Goal: Book appointment/travel/reservation

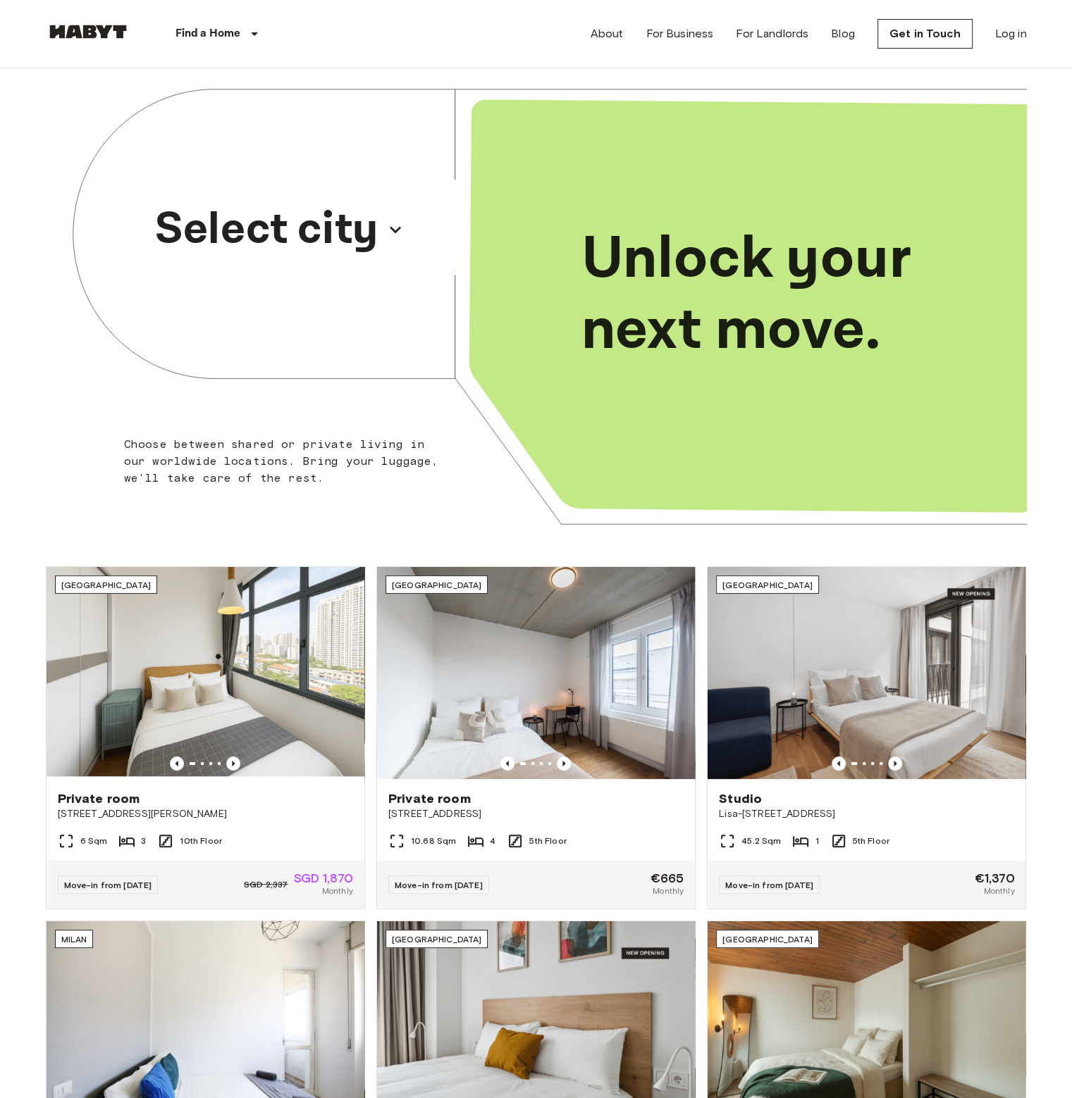
click at [386, 236] on icon "button" at bounding box center [395, 229] width 23 height 23
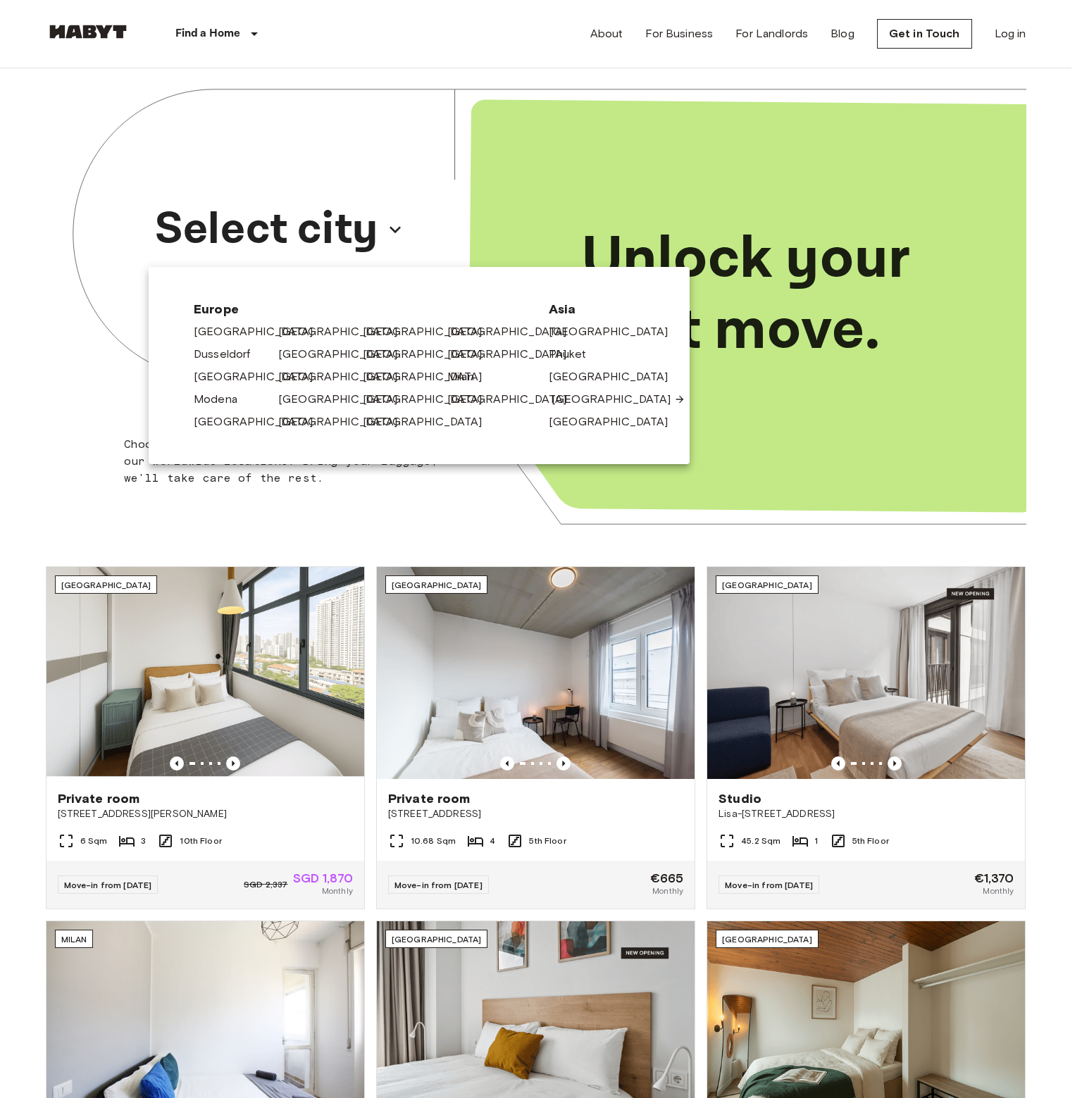
click at [598, 399] on link "[GEOGRAPHIC_DATA]" at bounding box center [619, 399] width 134 height 17
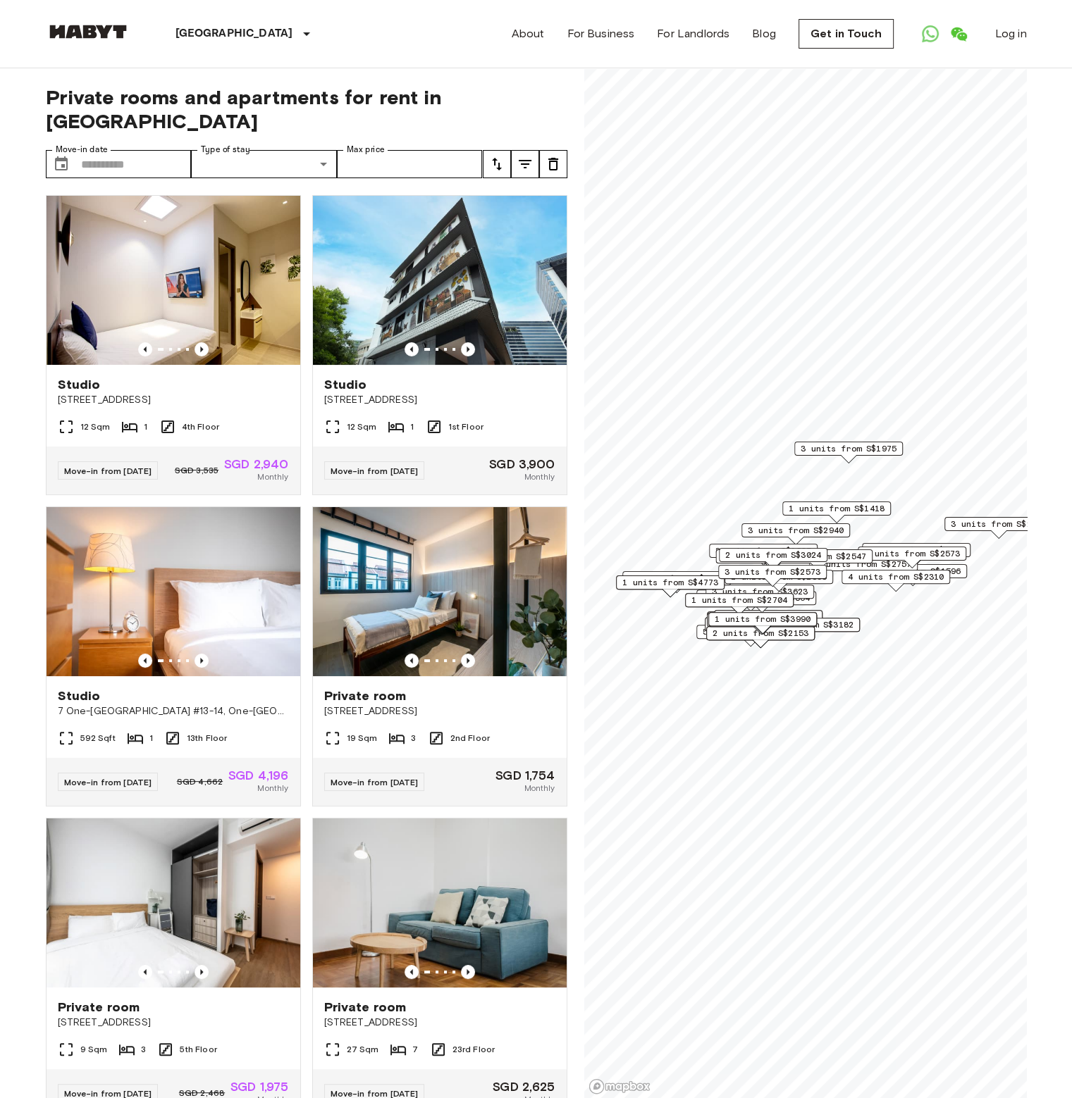
click at [859, 507] on span "1 units from S$1418" at bounding box center [836, 508] width 96 height 13
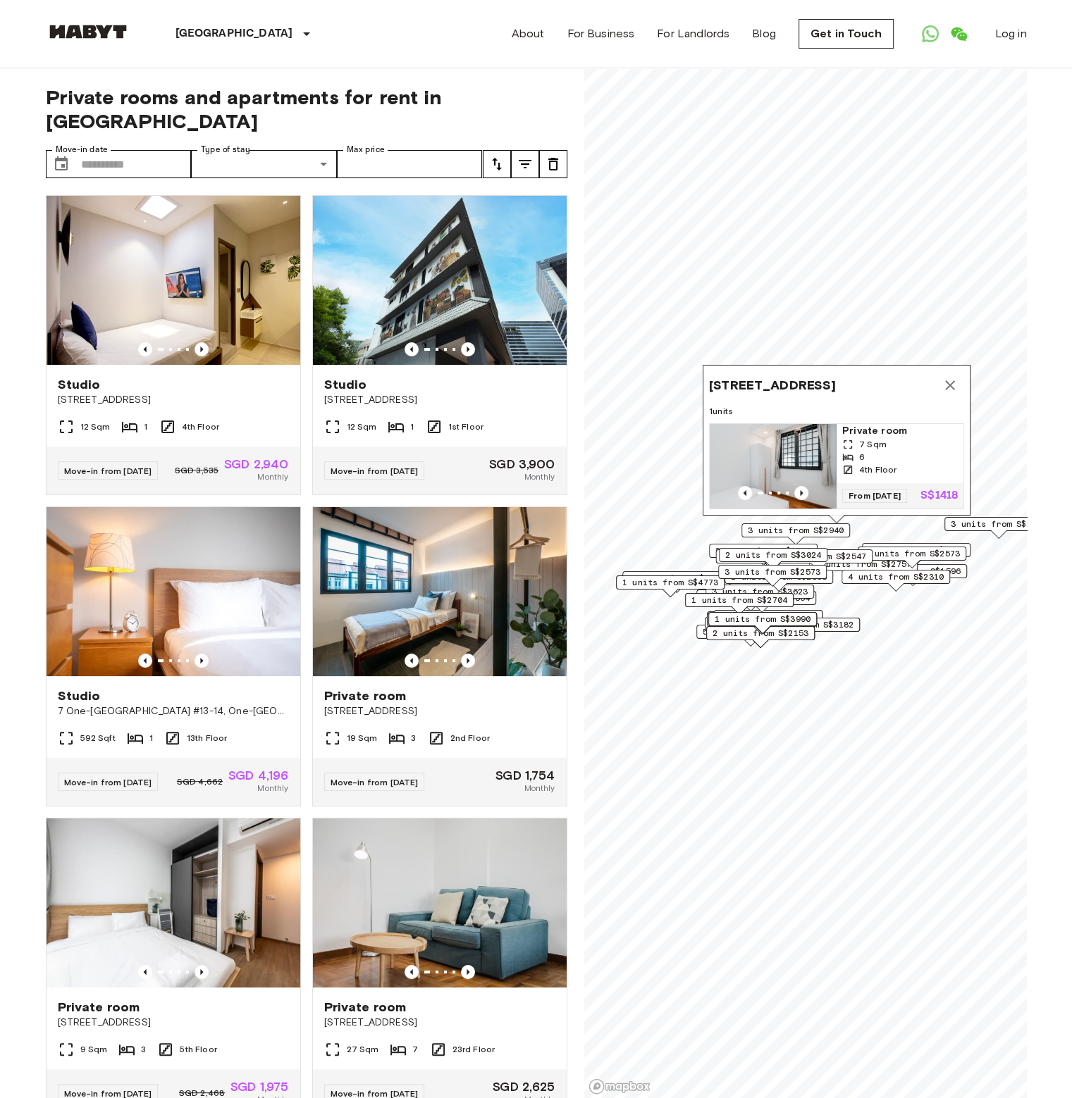
click at [765, 439] on img "Map marker" at bounding box center [772, 466] width 127 height 85
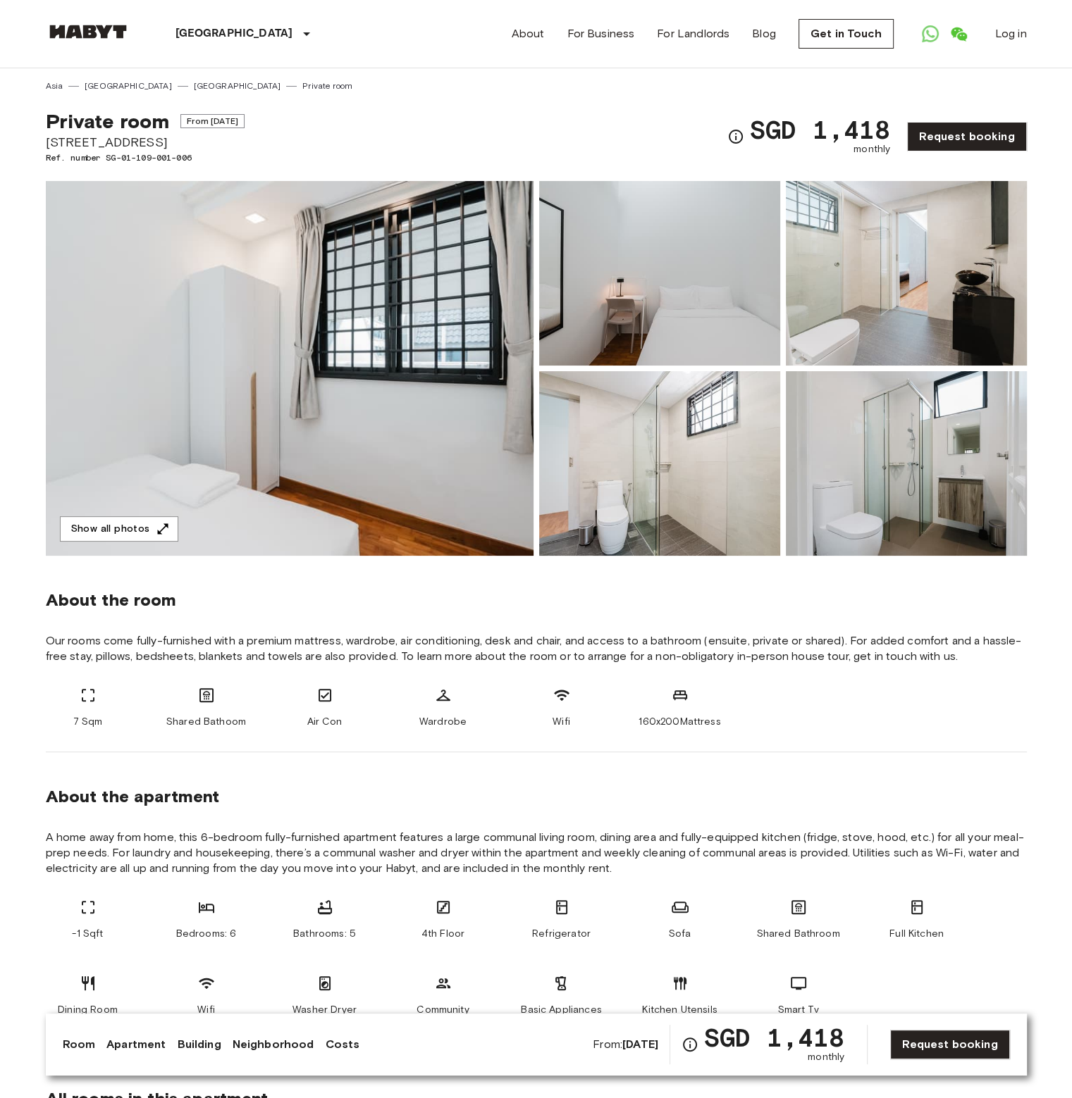
click at [338, 431] on img at bounding box center [290, 368] width 488 height 375
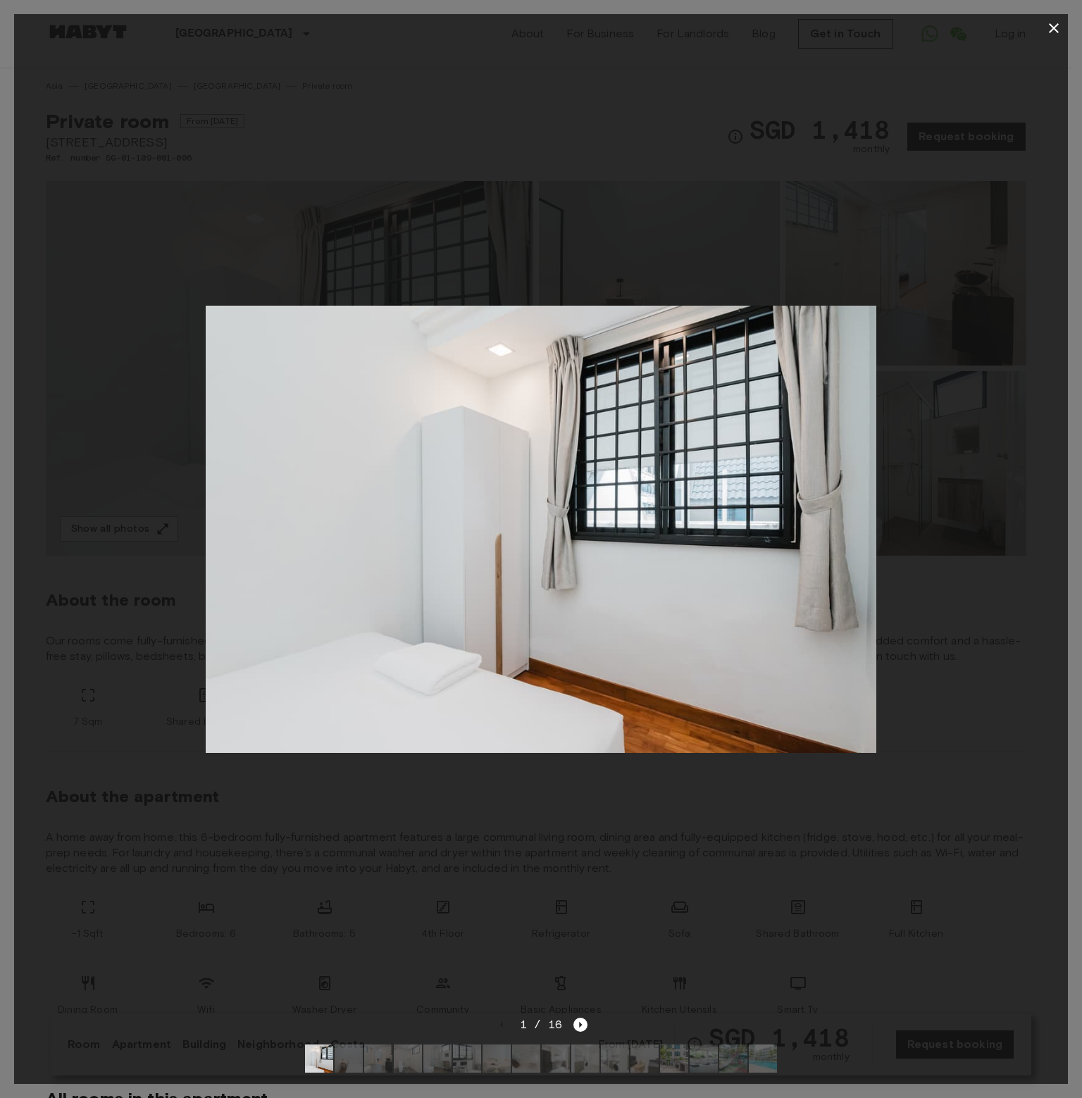
click at [933, 461] on div at bounding box center [541, 529] width 1054 height 974
click at [833, 240] on div at bounding box center [541, 529] width 1054 height 974
click at [1050, 30] on icon "button" at bounding box center [1053, 28] width 17 height 17
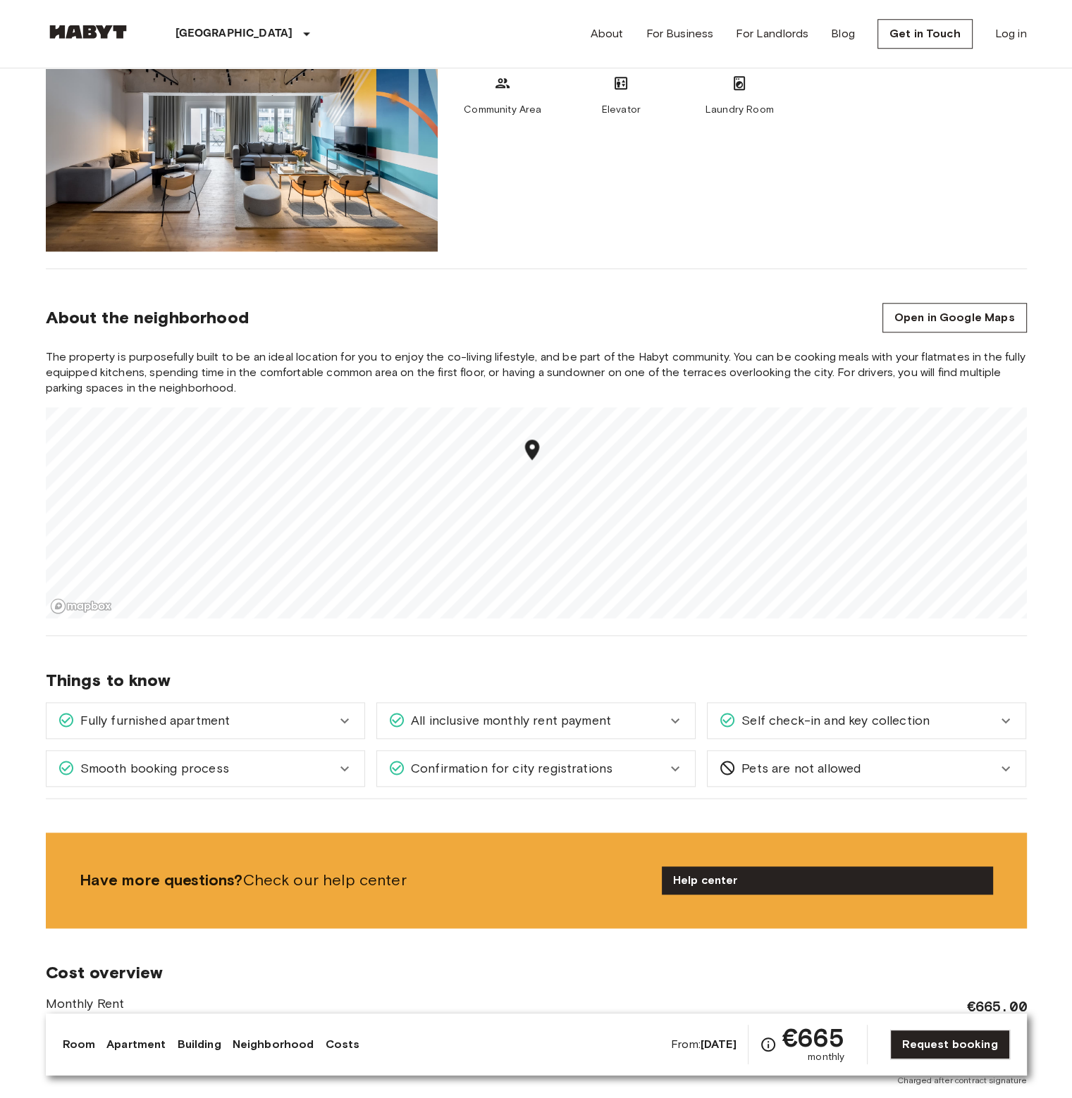
scroll to position [1339, 0]
